Goal: Register for event/course

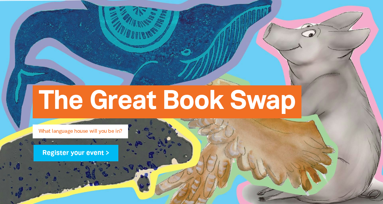
scroll to position [43, 0]
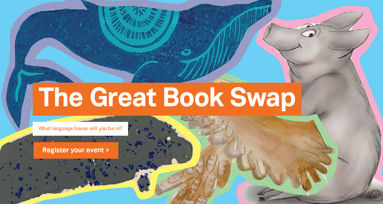
click at [105, 154] on link "Register your event >" at bounding box center [76, 150] width 85 height 16
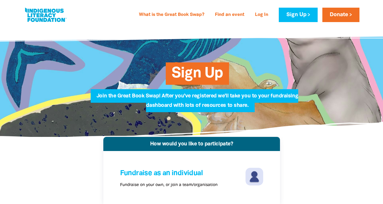
scroll to position [108, 0]
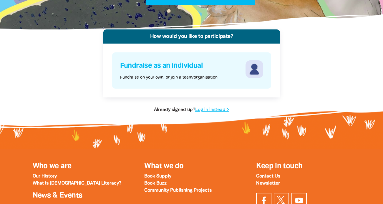
click at [255, 67] on img at bounding box center [255, 69] width 18 height 18
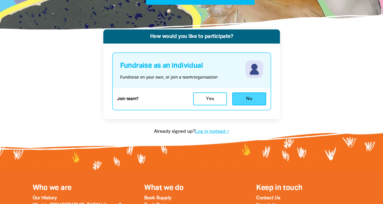
click at [243, 100] on button "No" at bounding box center [249, 99] width 34 height 13
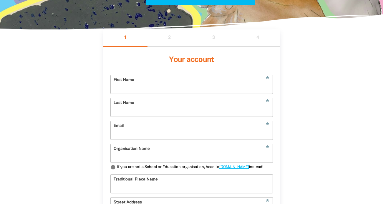
scroll to position [137, 0]
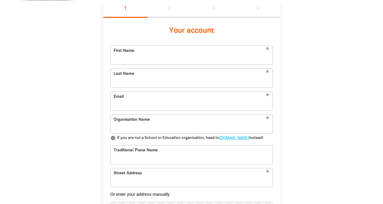
click at [159, 56] on input "First Name" at bounding box center [192, 55] width 162 height 19
type input "[PERSON_NAME]"
click at [154, 75] on input "Last Name" at bounding box center [192, 78] width 162 height 19
type input "Grant"
click at [149, 100] on input "Email" at bounding box center [192, 101] width 162 height 19
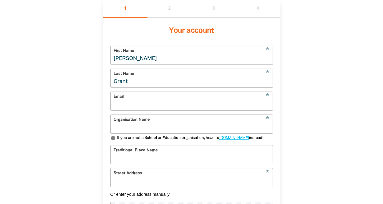
type input "[EMAIL_ADDRESS][DOMAIN_NAME]"
click at [144, 126] on input "Organisation Name" at bounding box center [192, 124] width 162 height 19
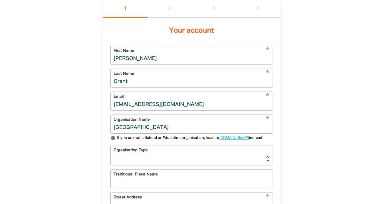
type input "[GEOGRAPHIC_DATA]"
click at [147, 165] on select "[GEOGRAPHIC_DATA] K-12 University or [GEOGRAPHIC_DATA]" at bounding box center [192, 156] width 162 height 20
select select "primary-school"
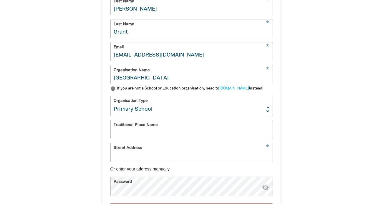
scroll to position [199, 0]
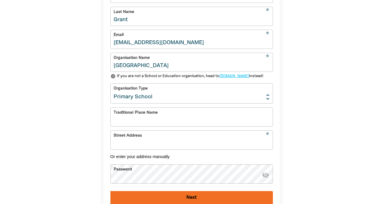
click at [134, 126] on input "Traditional Place Name" at bounding box center [192, 117] width 162 height 19
type input "Kaurna"
click at [137, 148] on input "Street Address" at bounding box center [192, 140] width 162 height 19
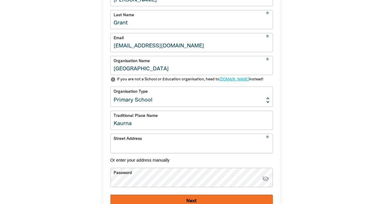
scroll to position [214, 0]
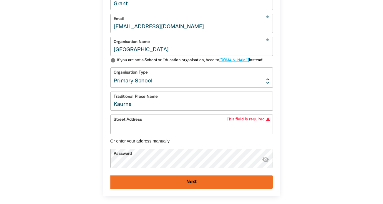
paste input "[STREET_ADDRESS]"
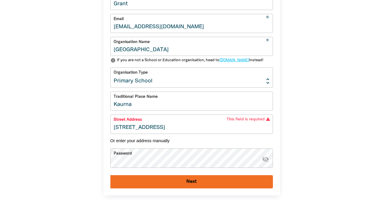
click at [84, 157] on div "1 2 3 4 Your account * First Name [PERSON_NAME] * Last Name [PERSON_NAME] * Ema…" at bounding box center [192, 73] width 354 height 301
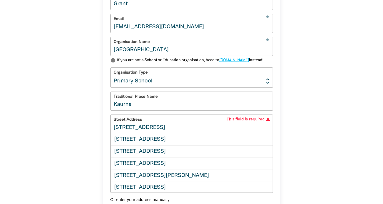
click at [210, 133] on input "[STREET_ADDRESS]" at bounding box center [192, 124] width 162 height 19
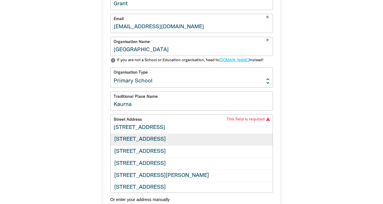
click at [209, 146] on div "[STREET_ADDRESS]" at bounding box center [192, 140] width 162 height 12
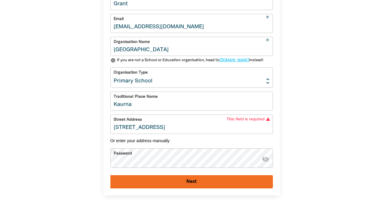
type input "[STREET_ADDRESS]"
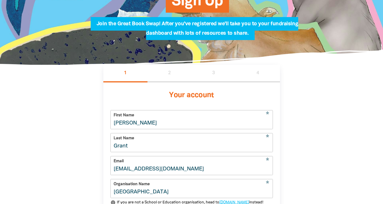
scroll to position [157, 0]
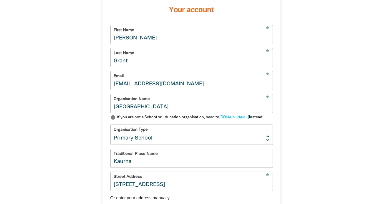
drag, startPoint x: 180, startPoint y: 86, endPoint x: 118, endPoint y: 83, distance: 62.5
click at [118, 83] on input "[EMAIL_ADDRESS][DOMAIN_NAME]" at bounding box center [192, 80] width 162 height 19
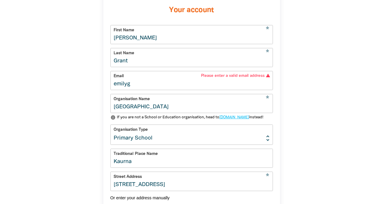
type input "[EMAIL_ADDRESS][DOMAIN_NAME]"
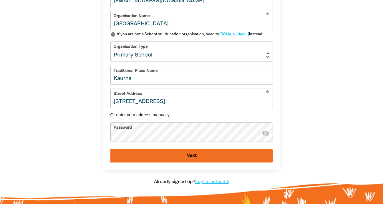
scroll to position [248, 0]
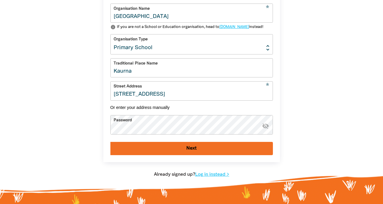
click at [266, 129] on icon "visibility_off" at bounding box center [265, 125] width 7 height 7
click at [159, 154] on button "Next" at bounding box center [191, 148] width 163 height 13
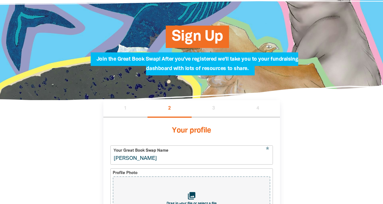
scroll to position [97, 0]
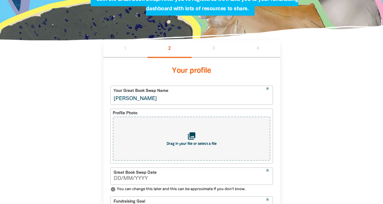
drag, startPoint x: 151, startPoint y: 98, endPoint x: 109, endPoint y: 98, distance: 41.3
type input "[GEOGRAPHIC_DATA]"
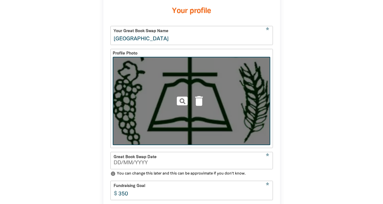
scroll to position [165, 0]
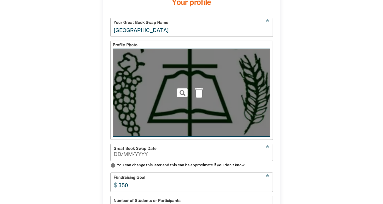
click at [245, 95] on img at bounding box center [191, 93] width 157 height 88
click at [197, 93] on icon "delete" at bounding box center [199, 92] width 13 height 13
